Goal: Find specific page/section

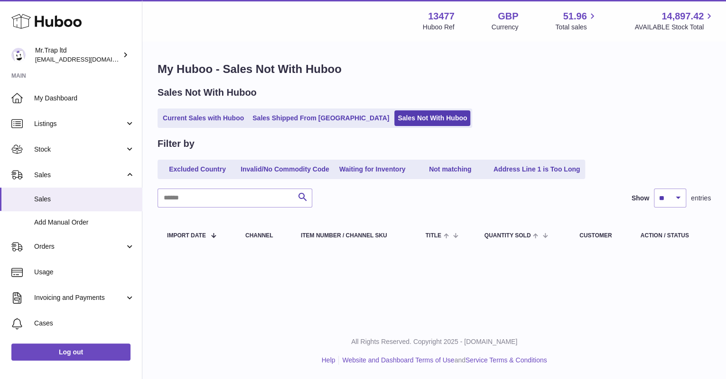
click at [49, 19] on icon at bounding box center [46, 21] width 70 height 19
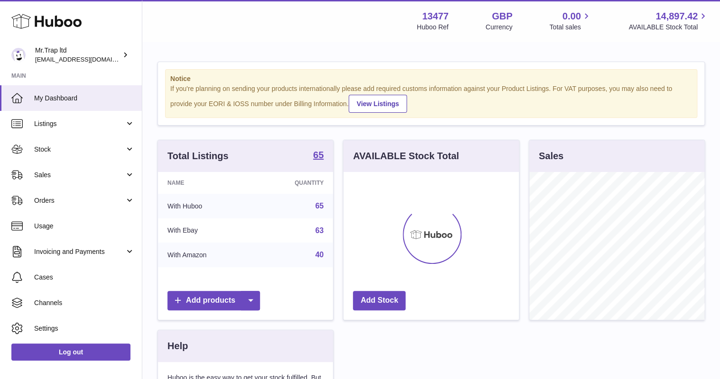
scroll to position [148, 175]
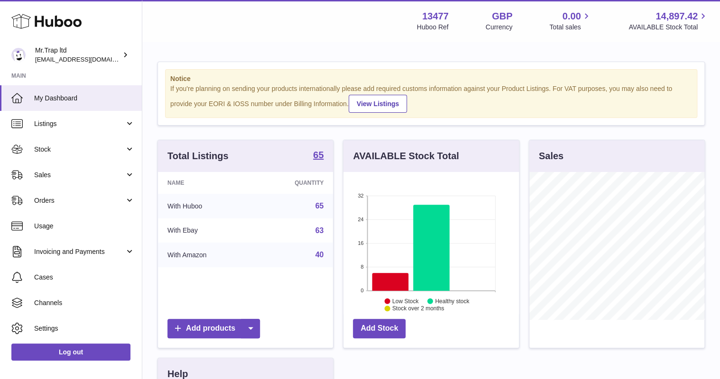
click at [62, 171] on span "Sales" at bounding box center [79, 175] width 91 height 9
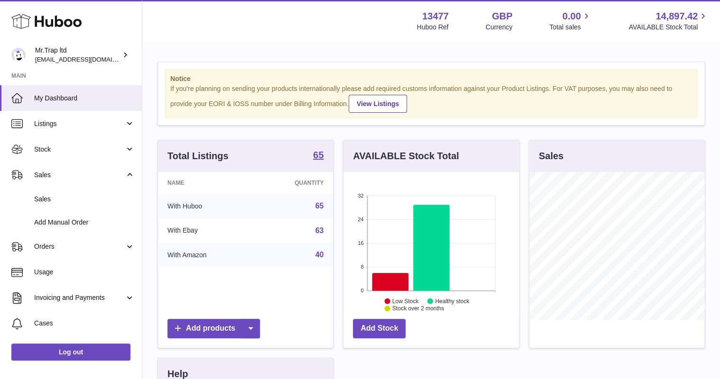
click at [98, 195] on span "Sales" at bounding box center [84, 199] width 101 height 9
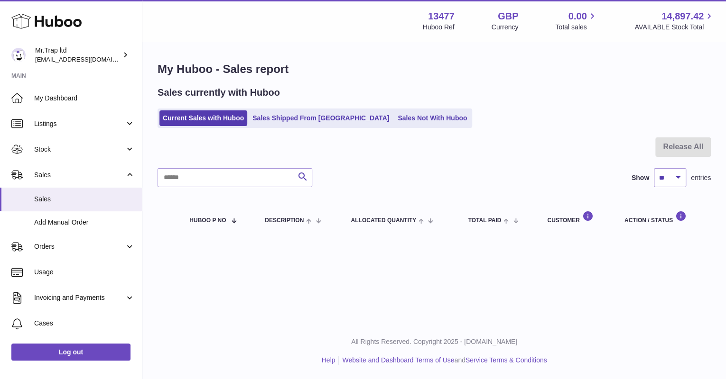
click at [394, 116] on link "Sales Not With Huboo" at bounding box center [432, 119] width 76 height 16
